Goal: Information Seeking & Learning: Learn about a topic

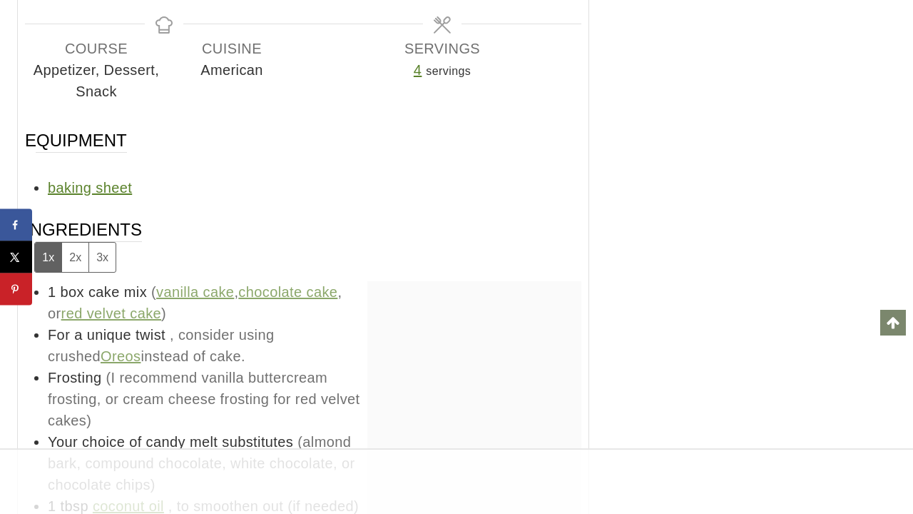
scroll to position [12627, 0]
